Goal: Find specific page/section: Find specific page/section

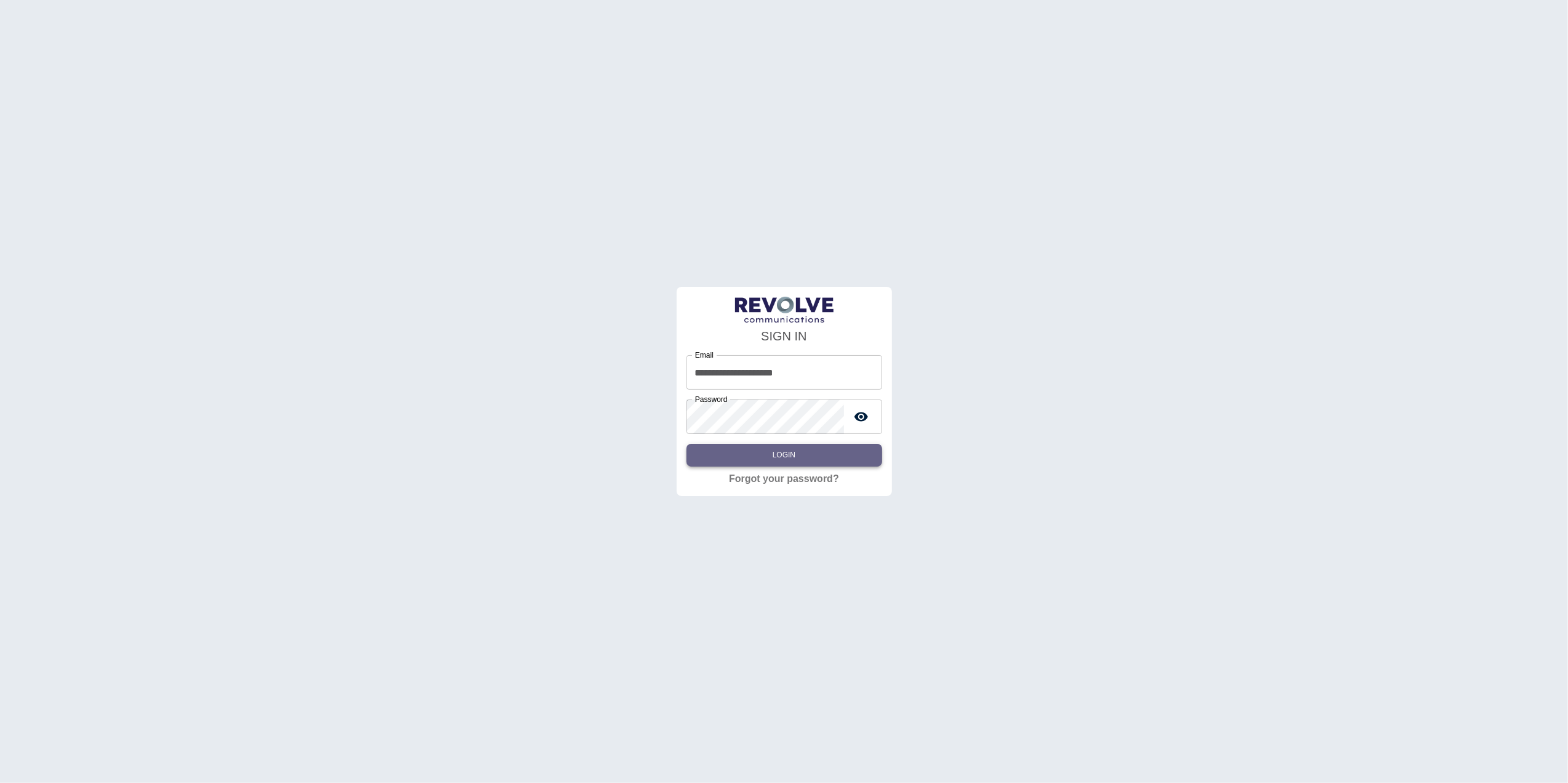
click at [733, 443] on button "Login" at bounding box center [784, 455] width 195 height 23
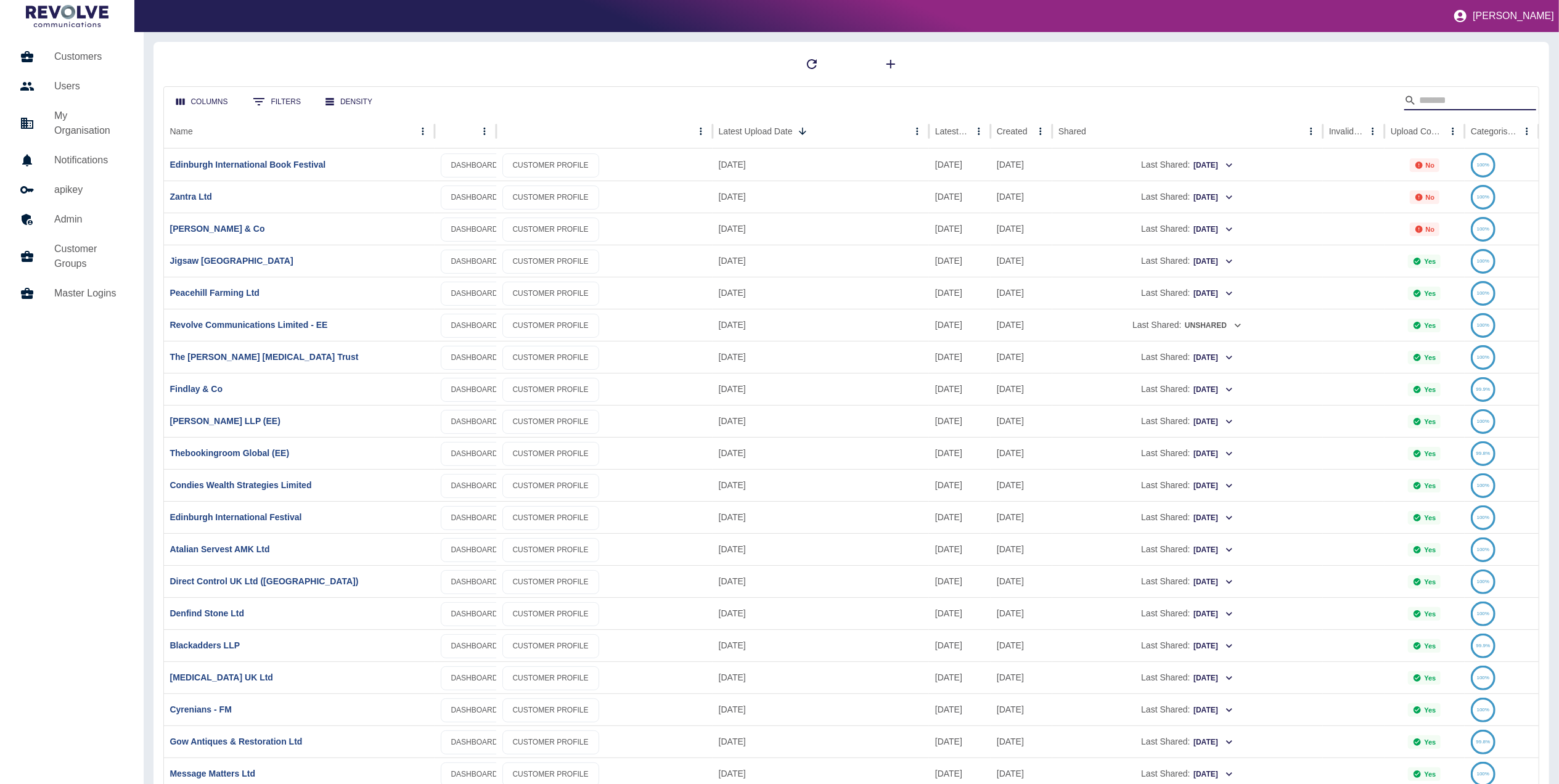
drag, startPoint x: 1468, startPoint y: 100, endPoint x: 1455, endPoint y: 72, distance: 30.9
click at [1468, 100] on input "Search" at bounding box center [1468, 100] width 98 height 20
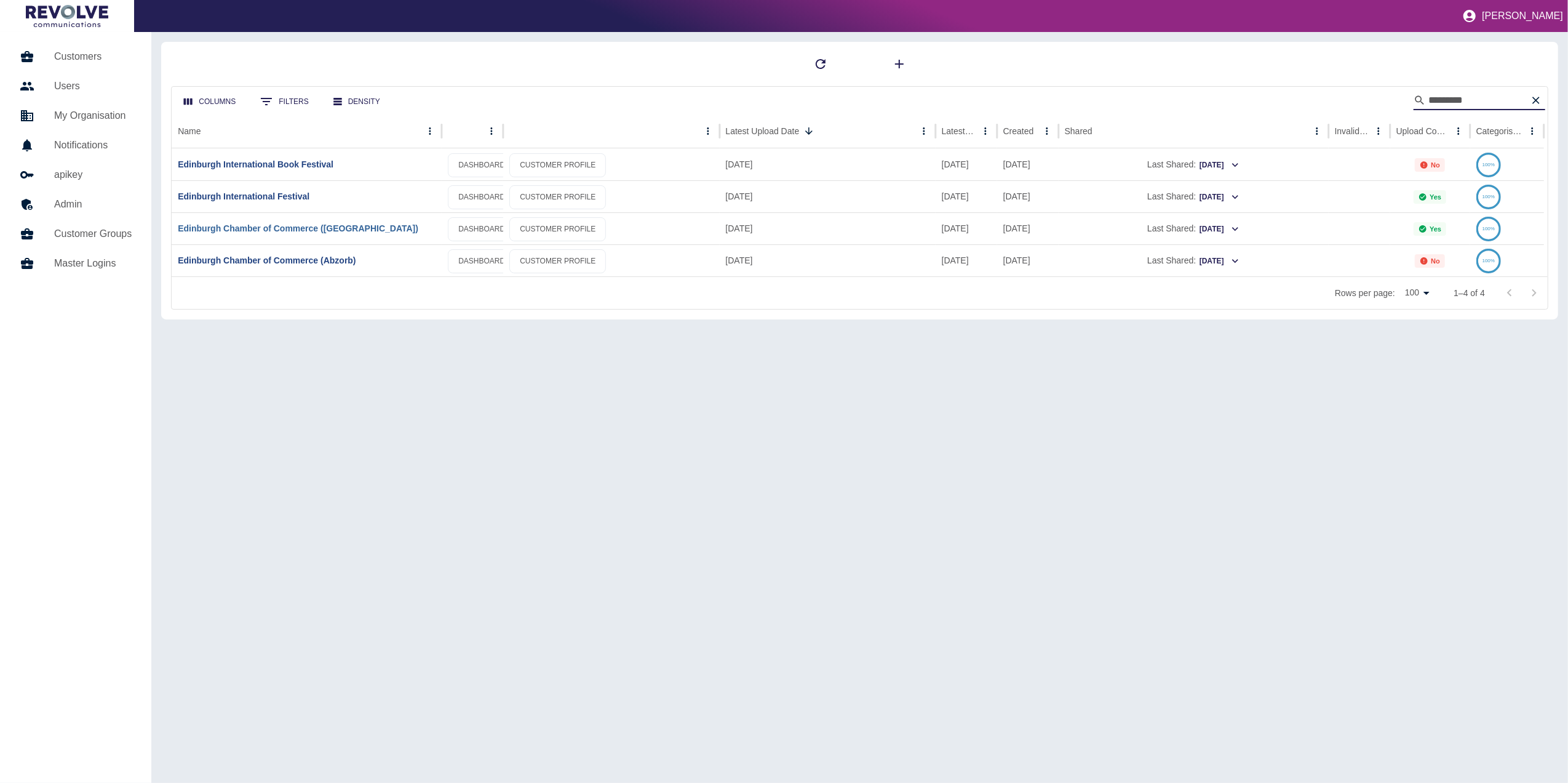
type input "*********"
click at [281, 226] on link "Edinburgh Chamber of Commerce ([GEOGRAPHIC_DATA])" at bounding box center [298, 228] width 240 height 10
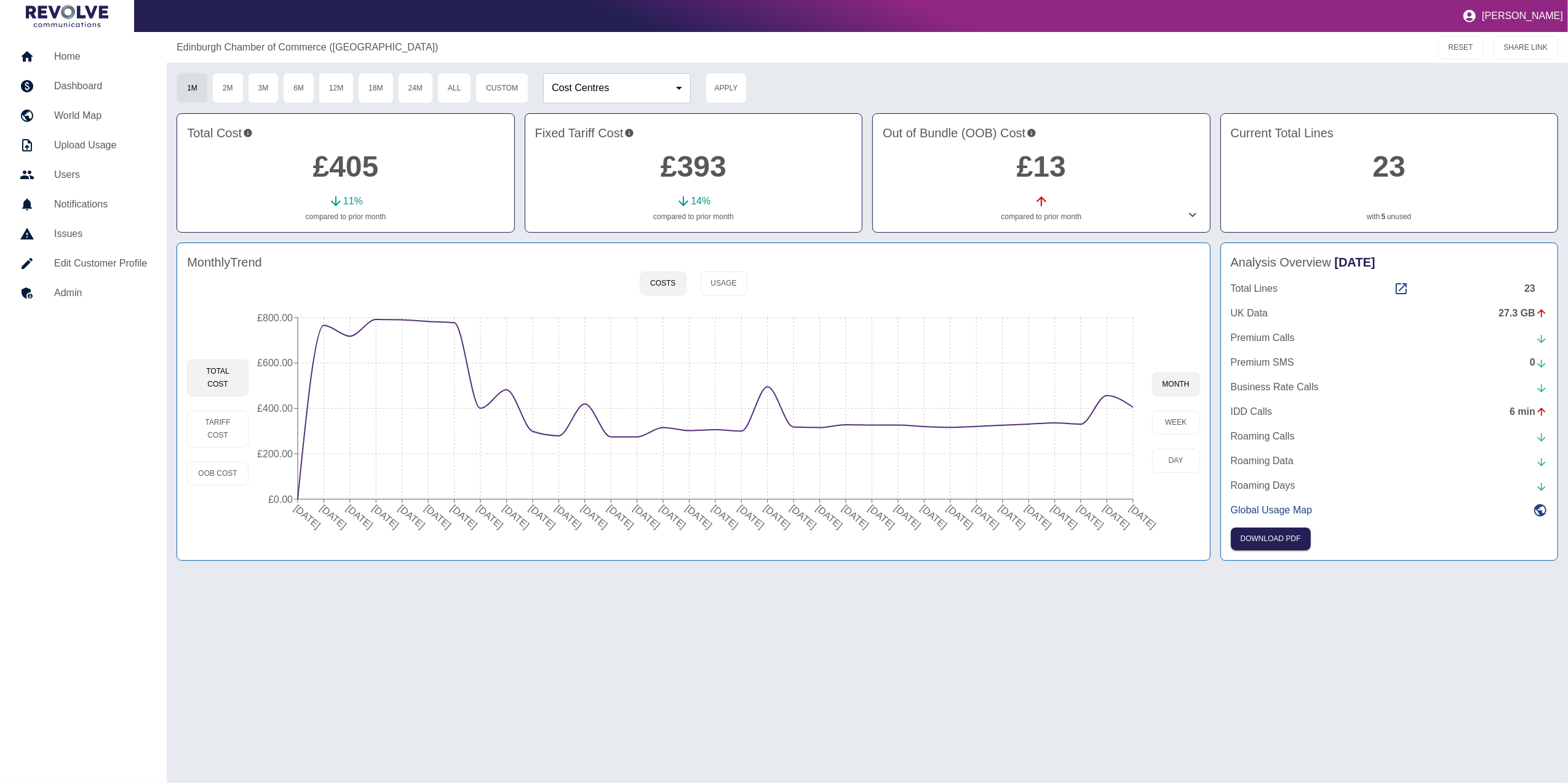
click at [1243, 649] on div "Edinburgh Chamber of Commerce ([GEOGRAPHIC_DATA]) RESET SHARE LINK 1M 2M 3M 6M …" at bounding box center [867, 407] width 1401 height 751
click at [1394, 282] on div "Total Lines 23" at bounding box center [1389, 288] width 316 height 14
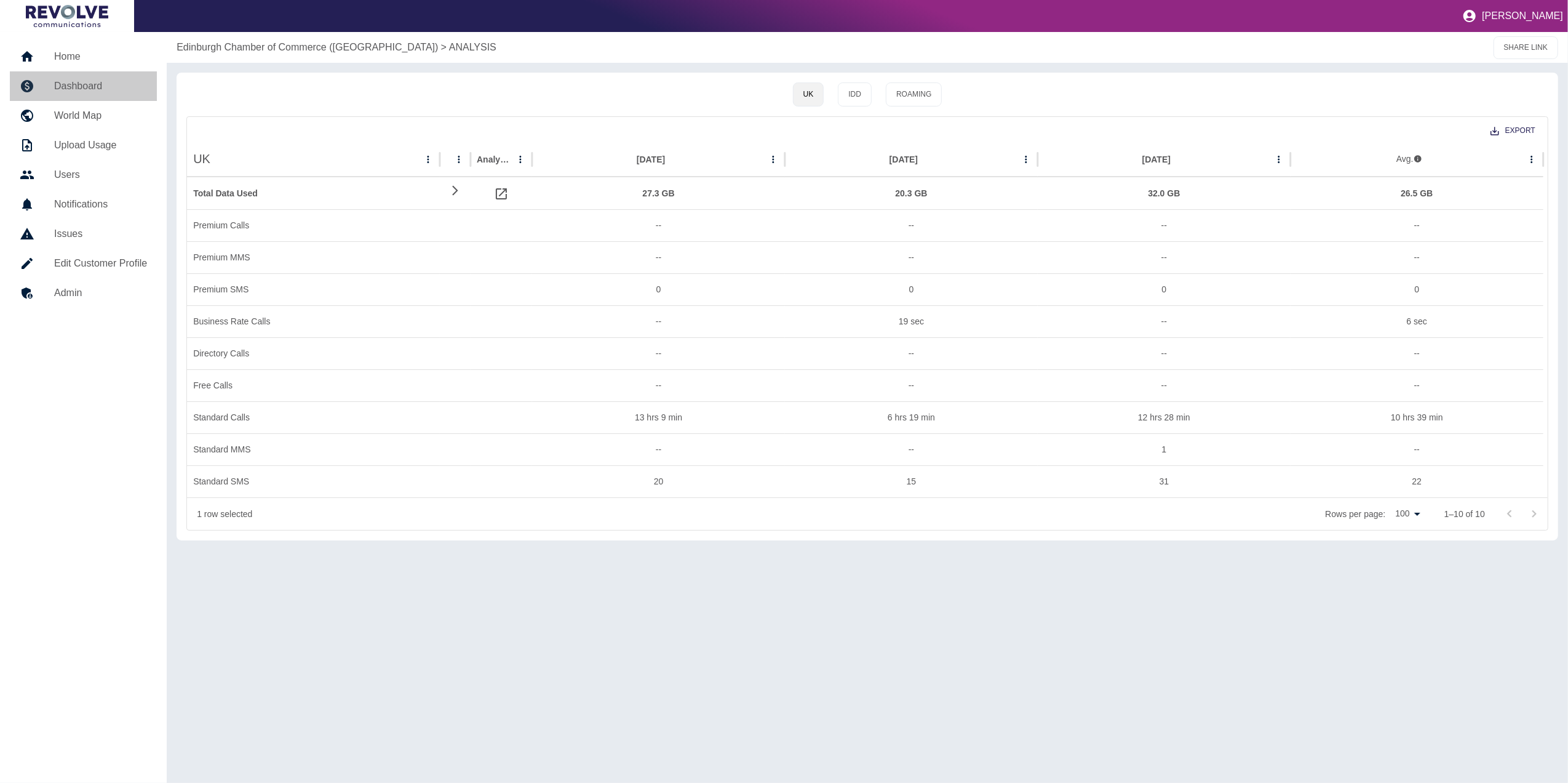
click at [109, 77] on link "Dashboard" at bounding box center [83, 86] width 147 height 30
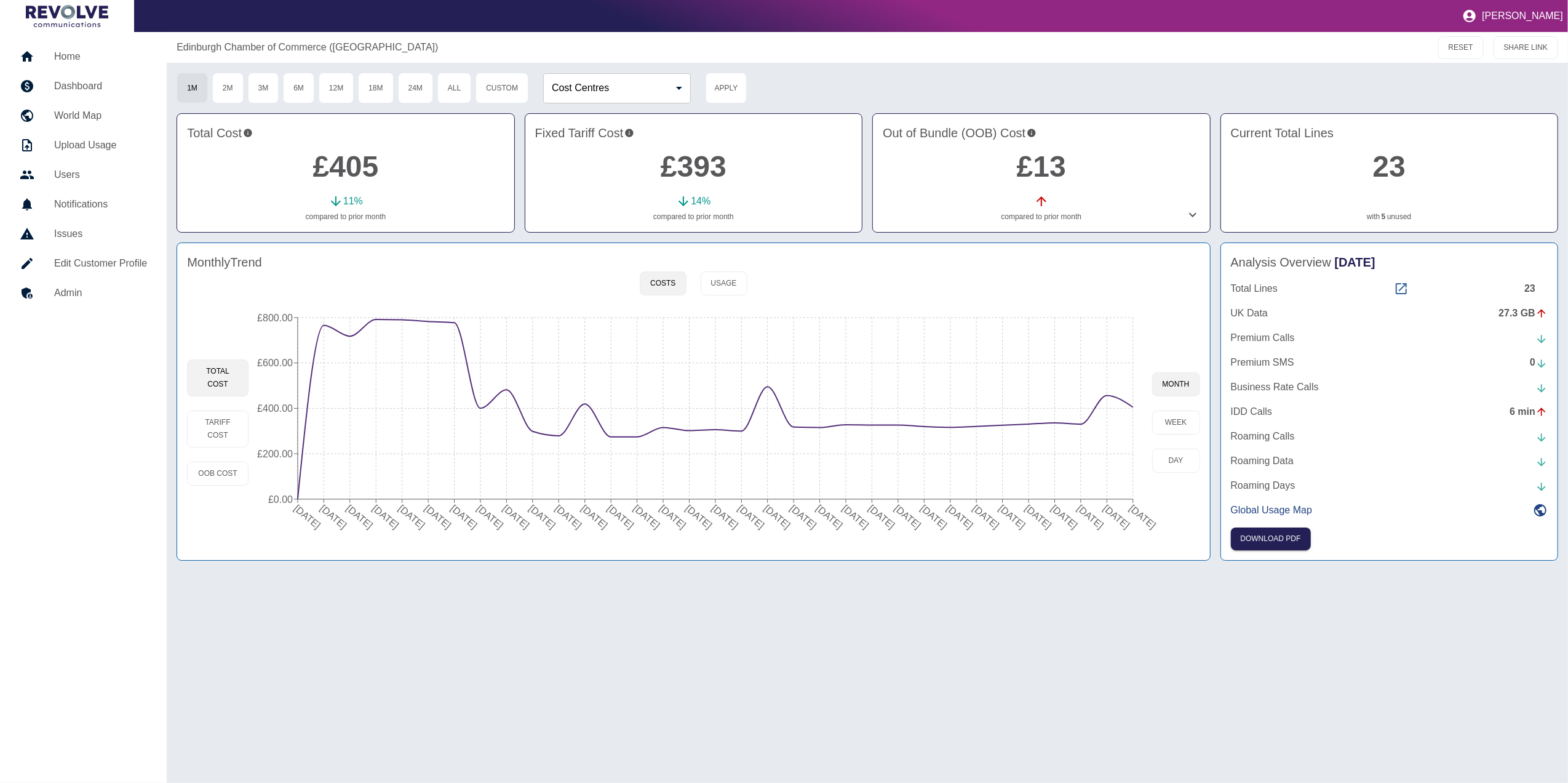
click at [1398, 289] on icon at bounding box center [1400, 288] width 14 height 14
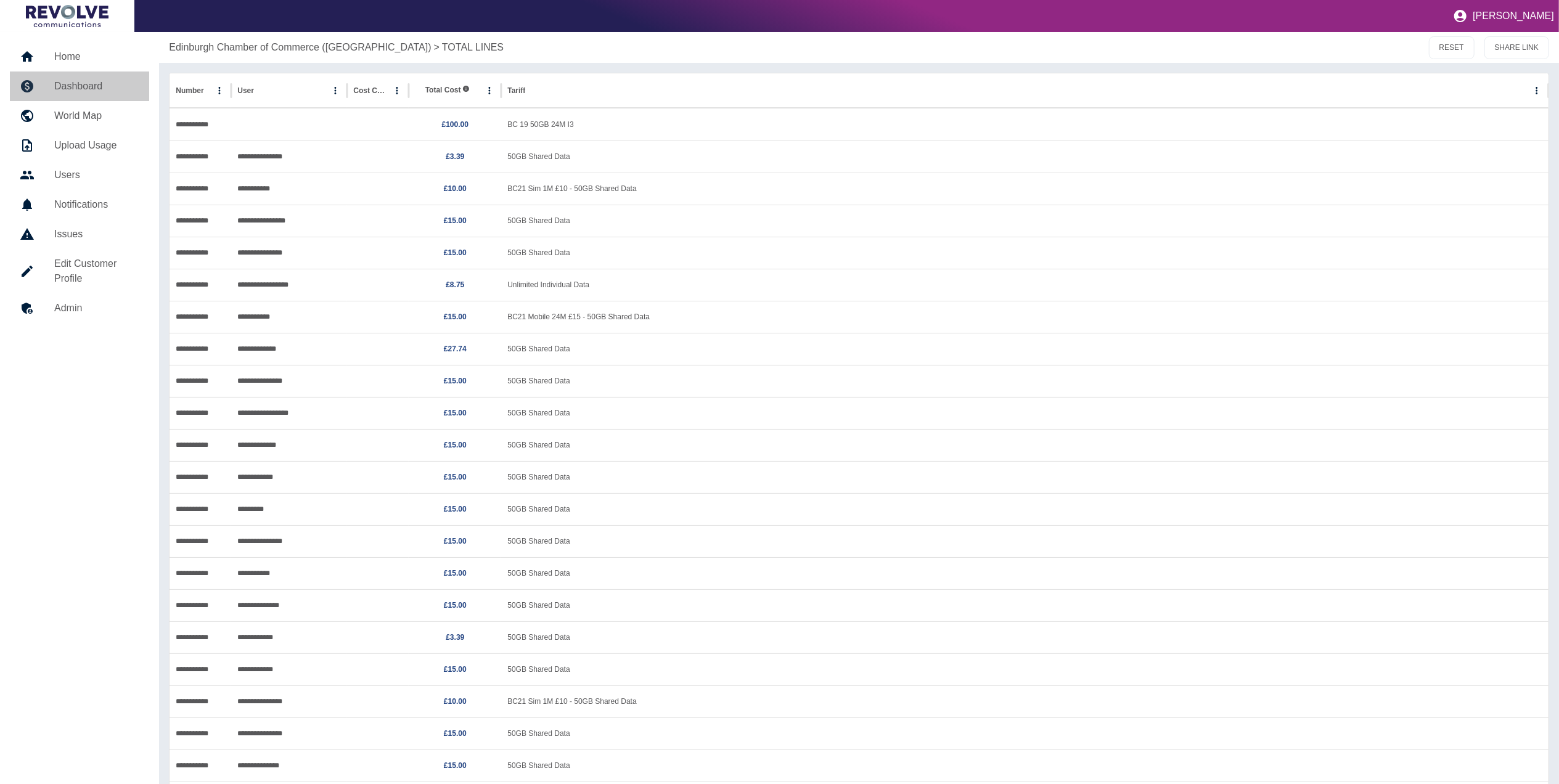
click at [114, 74] on link "Dashboard" at bounding box center [79, 86] width 139 height 30
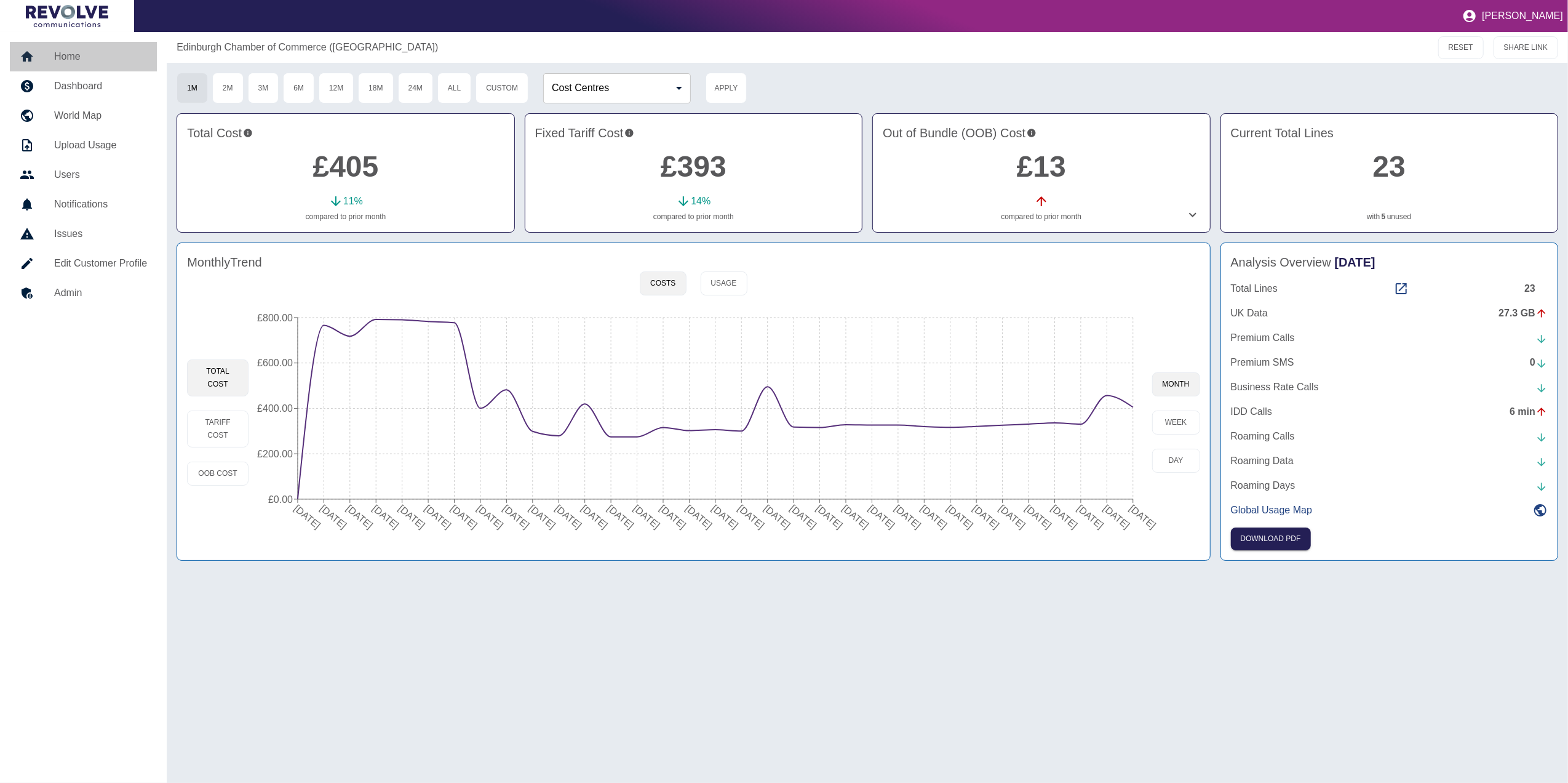
click at [92, 62] on h5 "Home" at bounding box center [100, 56] width 92 height 14
